Goal: Navigation & Orientation: Find specific page/section

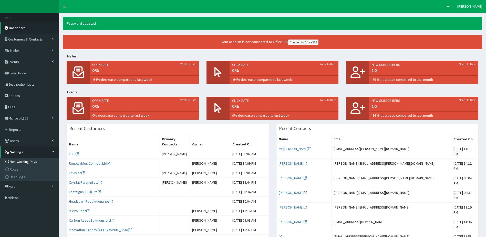
click at [30, 164] on link "Non-working Days" at bounding box center [30, 162] width 57 height 8
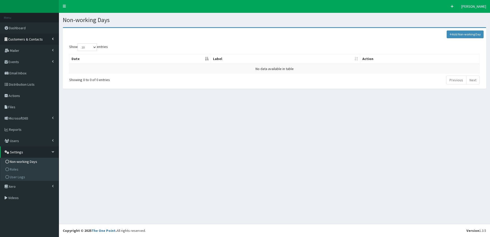
click at [33, 42] on link "Customers & Contacts" at bounding box center [29, 39] width 59 height 11
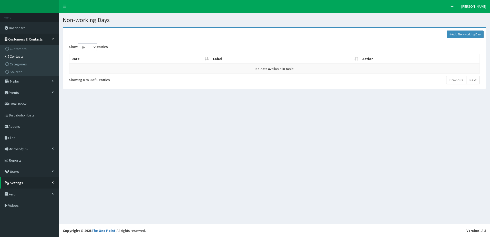
click at [16, 55] on span "Contacts" at bounding box center [17, 56] width 14 height 5
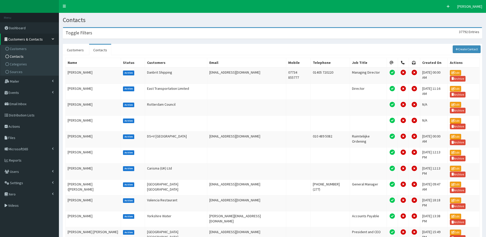
click at [150, 33] on div "Toggle Filters 37792 Entries" at bounding box center [272, 33] width 419 height 11
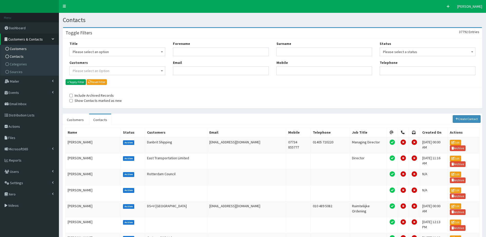
click at [14, 47] on span "Customers" at bounding box center [18, 48] width 17 height 5
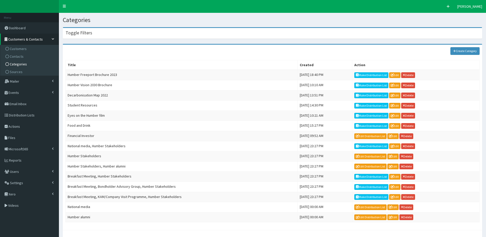
click at [154, 34] on div "Toggle Filters" at bounding box center [272, 33] width 419 height 11
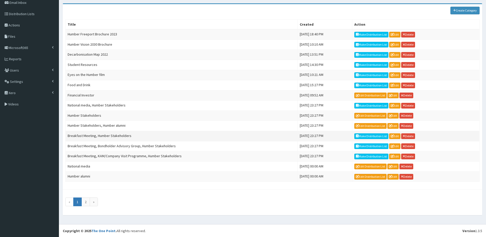
scroll to position [101, 0]
